Goal: Use online tool/utility: Utilize a website feature to perform a specific function

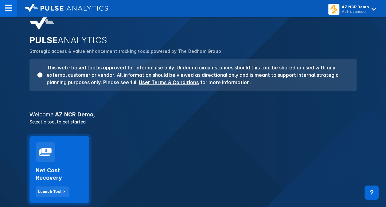
scroll to position [31, 0]
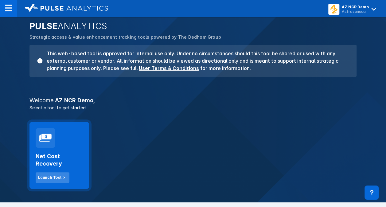
click at [42, 176] on div "Launch Tool" at bounding box center [49, 178] width 23 height 6
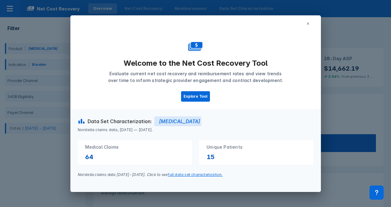
click at [306, 23] on icon at bounding box center [308, 24] width 4 height 4
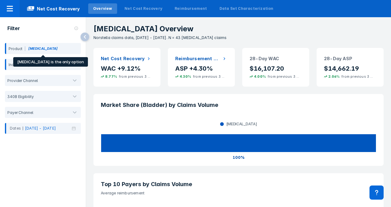
click at [34, 47] on div "Product Bavencio" at bounding box center [43, 48] width 76 height 11
click at [46, 49] on div "Product Bavencio" at bounding box center [43, 48] width 76 height 11
click at [46, 50] on div "Product Bavencio" at bounding box center [43, 48] width 76 height 11
drag, startPoint x: 46, startPoint y: 50, endPoint x: 26, endPoint y: 82, distance: 38.4
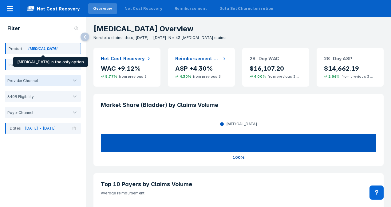
click at [26, 83] on div "Provider Channel" at bounding box center [43, 80] width 76 height 11
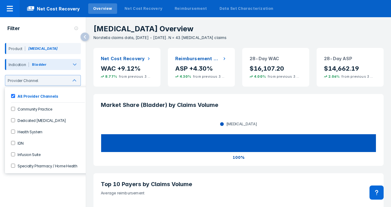
click at [40, 65] on div "Bladder" at bounding box center [39, 65] width 14 height 6
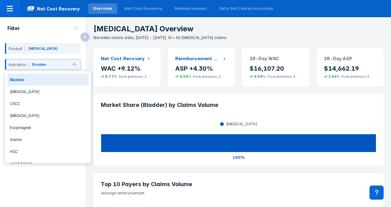
click at [29, 80] on div "Bladder" at bounding box center [47, 80] width 81 height 12
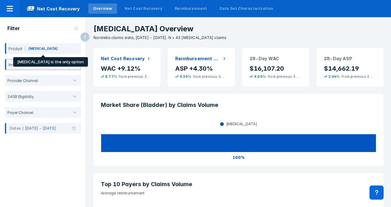
click at [48, 52] on div "Product Bavencio" at bounding box center [43, 48] width 76 height 11
click at [39, 50] on div "Product Bavencio" at bounding box center [43, 48] width 76 height 11
drag, startPoint x: 39, startPoint y: 50, endPoint x: 19, endPoint y: 36, distance: 24.5
click at [19, 36] on div "Filter" at bounding box center [43, 28] width 86 height 23
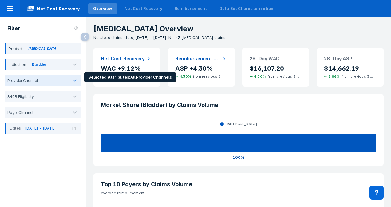
click at [31, 80] on div "Provider Channel" at bounding box center [21, 80] width 33 height 5
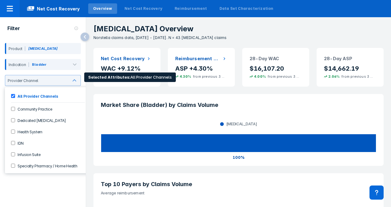
click at [39, 109] on label "Community Practice" at bounding box center [33, 108] width 37 height 5
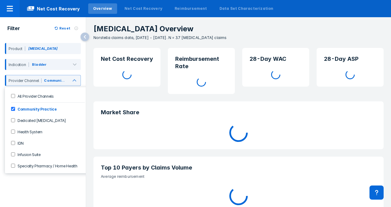
click at [27, 178] on div "Filter Reset Product Bavencio Indication Bladder option Community Practice, sel…" at bounding box center [43, 105] width 86 height 177
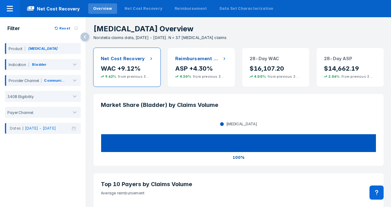
click at [141, 59] on h2 "Net Cost Recovery" at bounding box center [123, 58] width 44 height 7
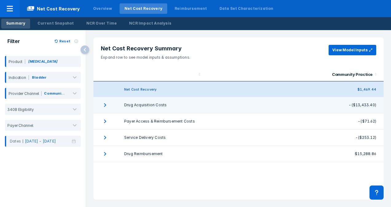
click at [134, 108] on td "Drug Acquisition Costs" at bounding box center [160, 105] width 87 height 16
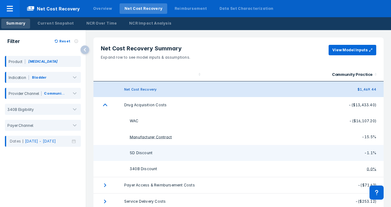
scroll to position [22, 0]
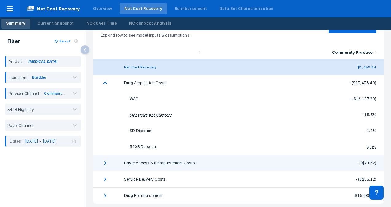
click at [179, 164] on td "Payer Access & Reimbursement Costs" at bounding box center [160, 163] width 87 height 16
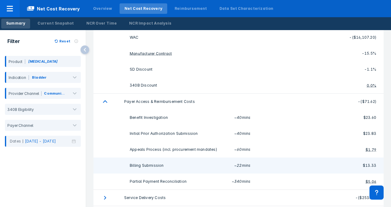
scroll to position [102, 0]
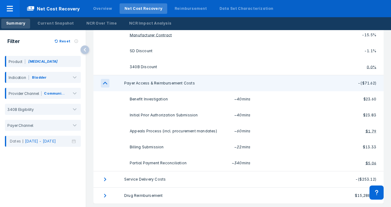
click at [106, 82] on icon "expand row" at bounding box center [105, 83] width 9 height 9
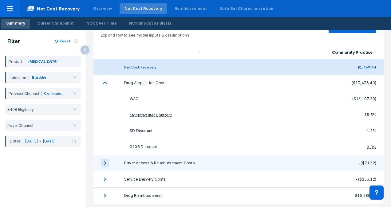
click at [106, 82] on icon "expand row" at bounding box center [105, 83] width 9 height 9
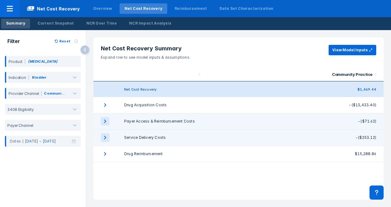
click at [104, 140] on icon "expand row" at bounding box center [105, 137] width 9 height 9
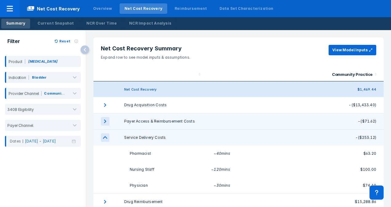
click at [104, 139] on icon "expand row" at bounding box center [105, 137] width 9 height 9
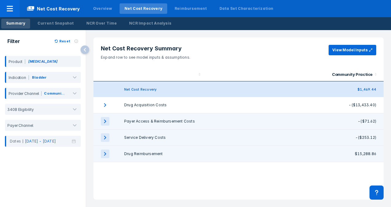
click at [102, 155] on icon "expand row" at bounding box center [105, 154] width 9 height 9
click at [102, 152] on icon "expand row" at bounding box center [105, 154] width 9 height 9
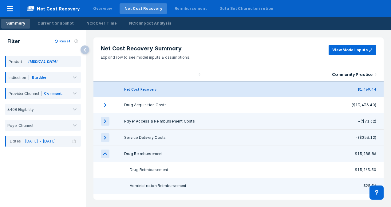
click at [207, 187] on td "collapsible table" at bounding box center [213, 186] width 18 height 16
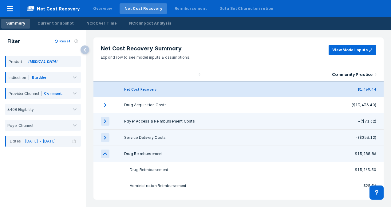
click at [108, 154] on icon "expand row" at bounding box center [105, 154] width 9 height 9
